Goal: Find specific page/section: Find specific page/section

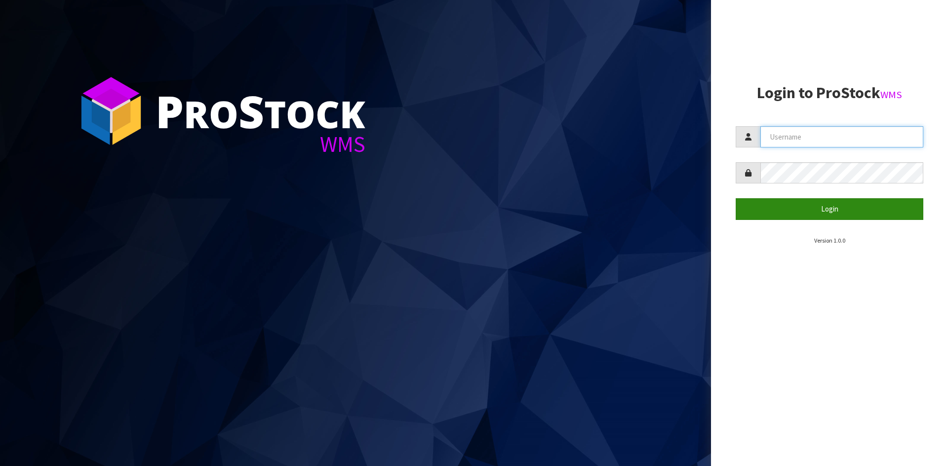
type input "STOREMASTA"
click at [811, 200] on button "Login" at bounding box center [829, 208] width 188 height 21
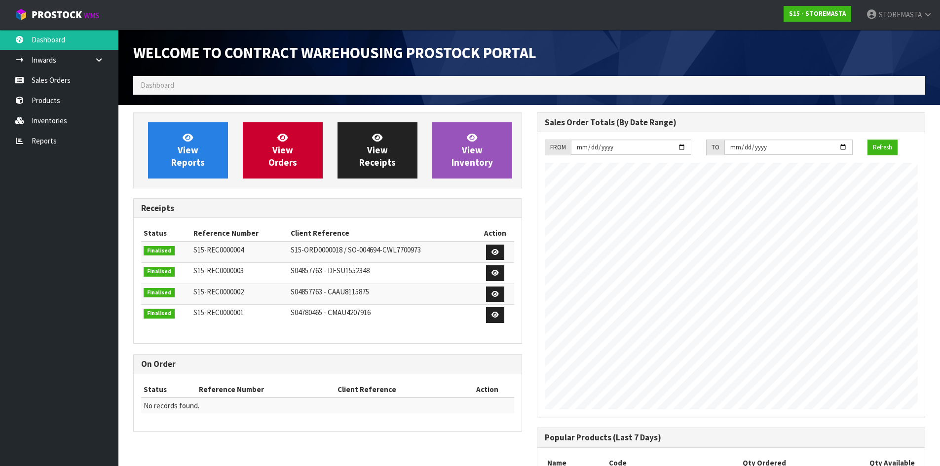
scroll to position [403, 403]
click at [472, 167] on span "View Inventory" at bounding box center [472, 150] width 41 height 37
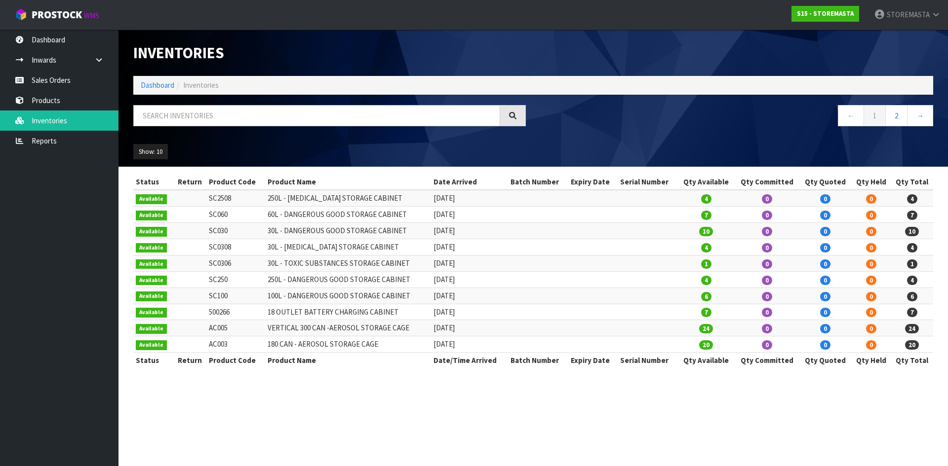
click at [381, 282] on td "250L - DANGEROUS GOOD STORAGE CABINET" at bounding box center [348, 279] width 166 height 16
click at [907, 108] on link "2" at bounding box center [896, 115] width 22 height 21
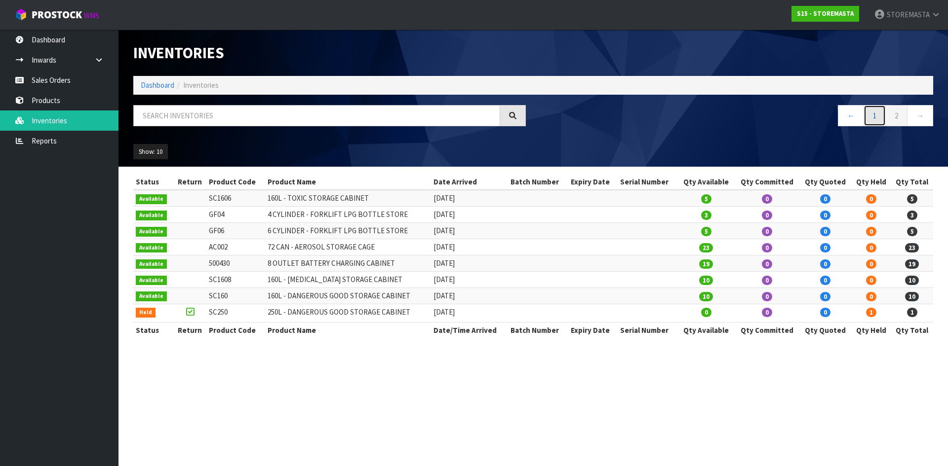
click at [871, 115] on link "1" at bounding box center [874, 115] width 22 height 21
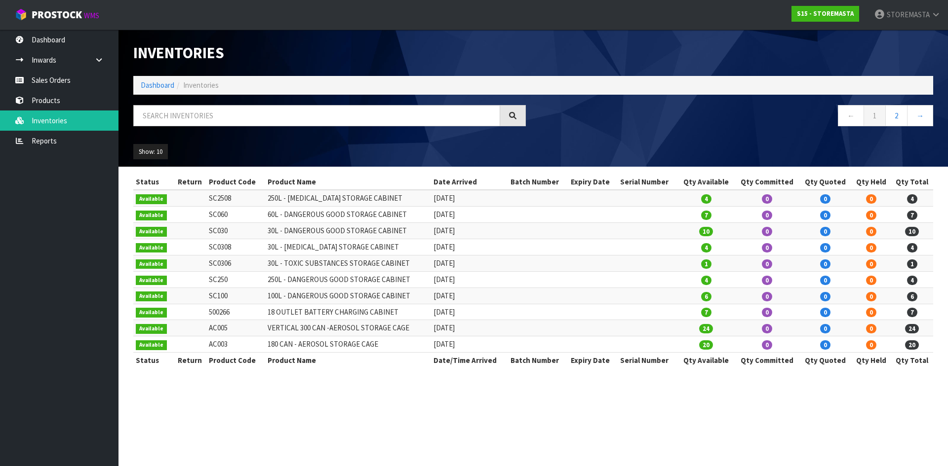
drag, startPoint x: 215, startPoint y: 281, endPoint x: 421, endPoint y: 281, distance: 205.3
click at [421, 281] on tr "Available SC250 250L - DANGEROUS GOOD STORAGE CABINET [DATE] 4 0 0 0 4" at bounding box center [533, 279] width 800 height 16
click at [421, 281] on td "250L - DANGEROUS GOOD STORAGE CABINET" at bounding box center [348, 279] width 166 height 16
click at [630, 269] on td at bounding box center [647, 263] width 60 height 16
click at [698, 263] on td "1" at bounding box center [706, 263] width 57 height 16
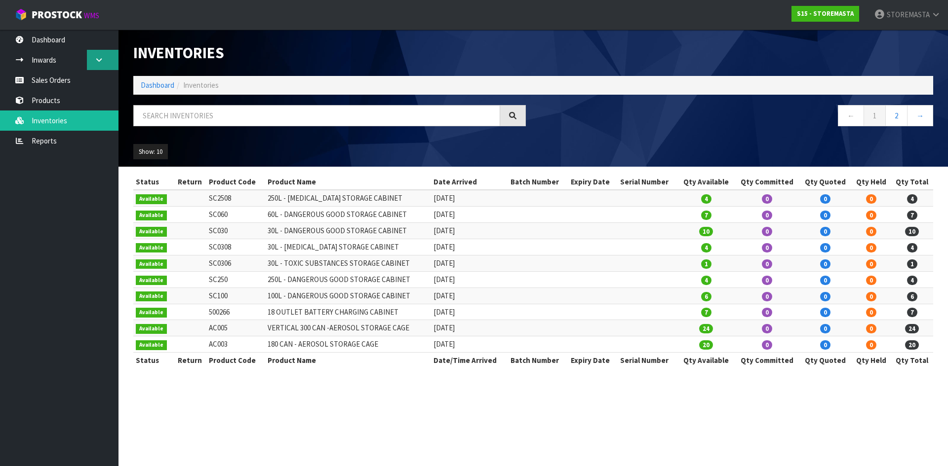
click at [105, 55] on link at bounding box center [103, 60] width 32 height 20
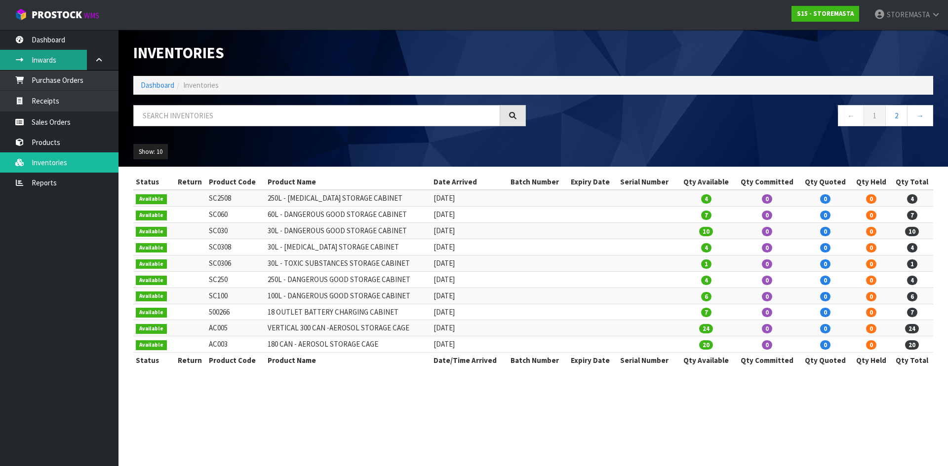
click at [60, 57] on link "Inwards" at bounding box center [59, 60] width 118 height 20
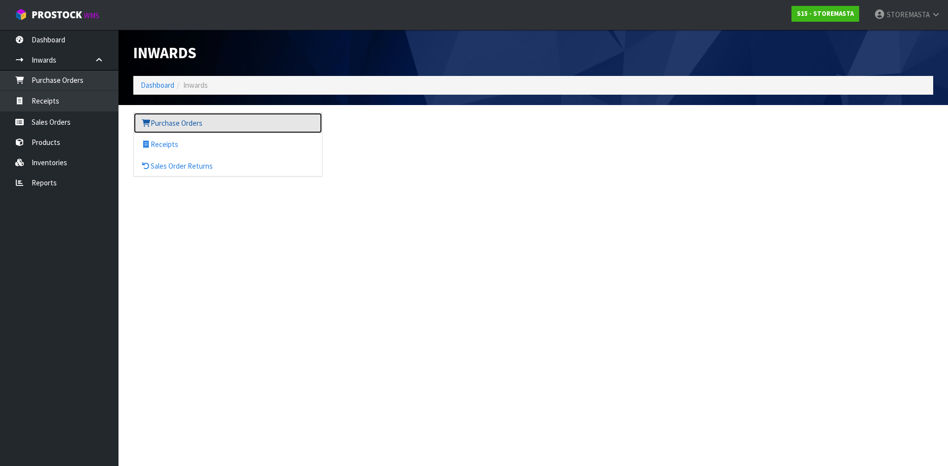
click at [181, 123] on link "Purchase Orders" at bounding box center [228, 123] width 188 height 20
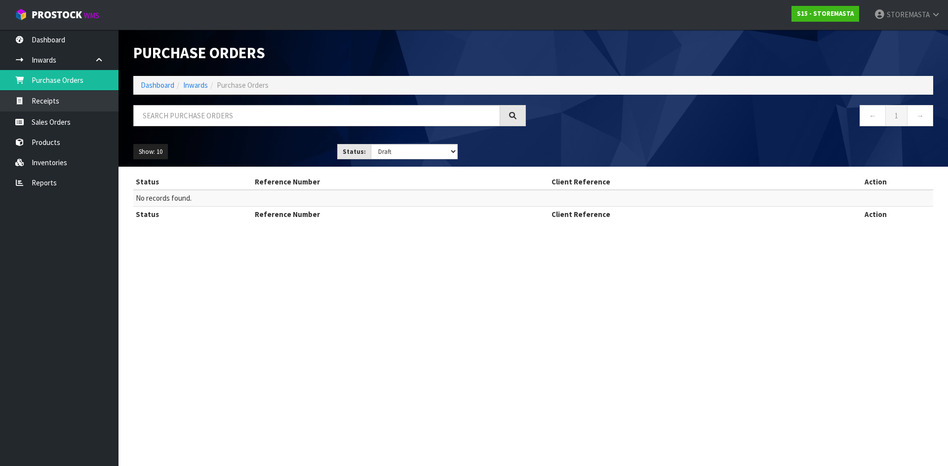
click at [245, 216] on th "Status" at bounding box center [192, 214] width 119 height 16
click at [161, 87] on link "Dashboard" at bounding box center [158, 84] width 34 height 9
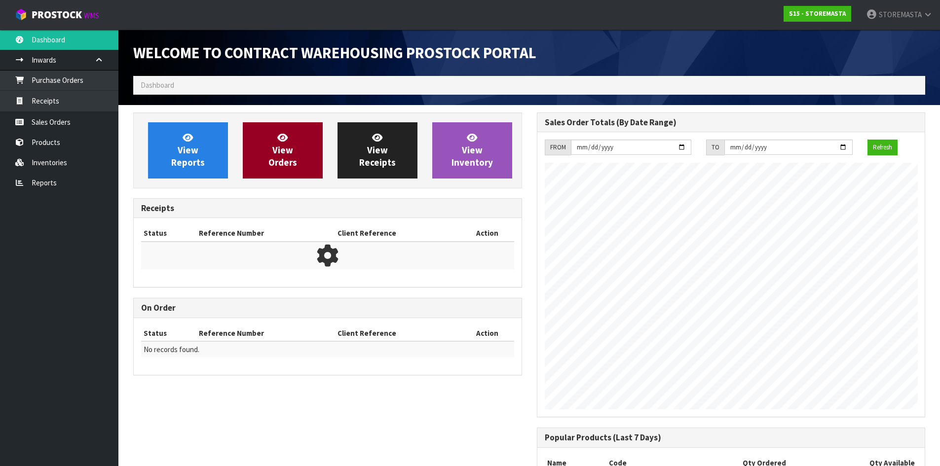
scroll to position [403, 403]
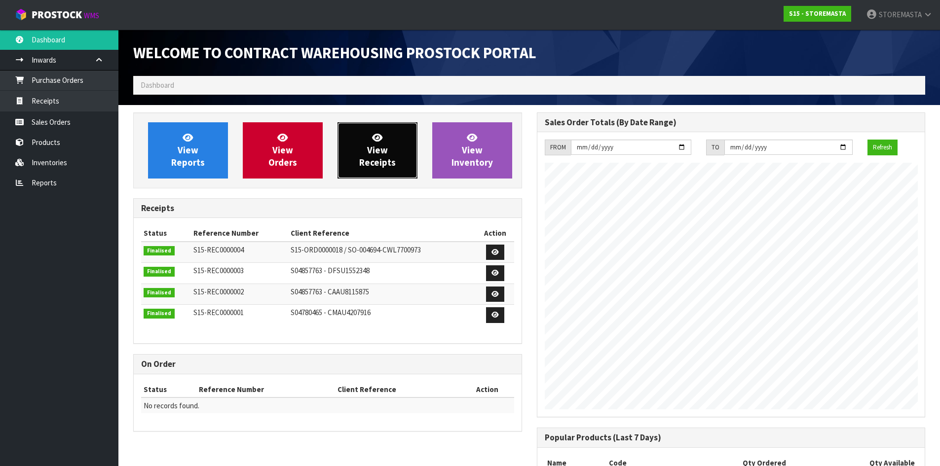
click at [389, 152] on link "View Receipts" at bounding box center [378, 150] width 80 height 56
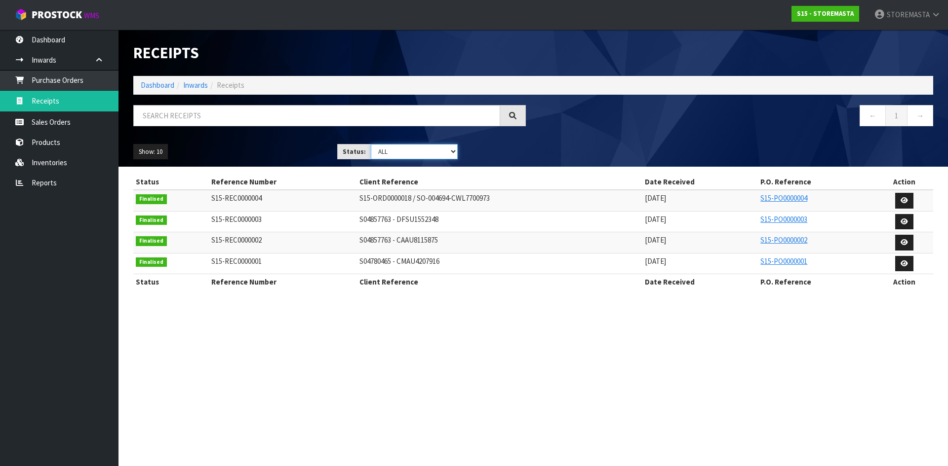
click at [393, 147] on select "Draft Pending Goods Checked Goods Putaway Pending Charges Finalised Cancelled A…" at bounding box center [414, 151] width 87 height 15
click at [371, 144] on select "Draft Pending Goods Checked Goods Putaway Pending Charges Finalised Cancelled A…" at bounding box center [414, 151] width 87 height 15
click at [899, 224] on link at bounding box center [904, 222] width 18 height 16
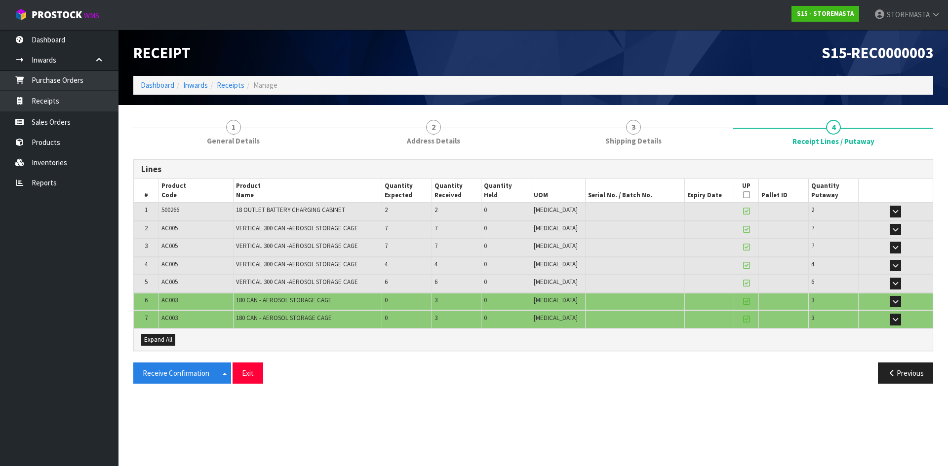
click at [153, 79] on ol "Dashboard Inwards Receipts Manage" at bounding box center [533, 85] width 800 height 18
click at [159, 84] on link "Dashboard" at bounding box center [158, 84] width 34 height 9
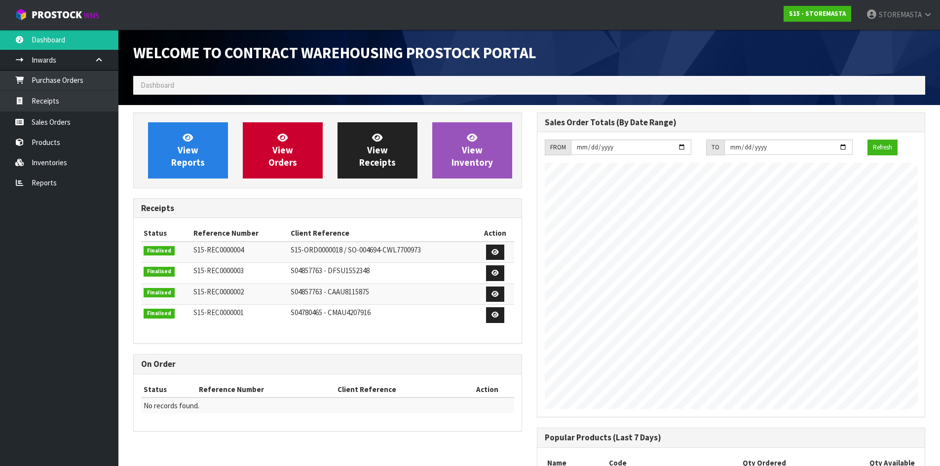
scroll to position [403, 403]
click at [304, 159] on link "View Orders" at bounding box center [283, 150] width 80 height 56
